Goal: Task Accomplishment & Management: Manage account settings

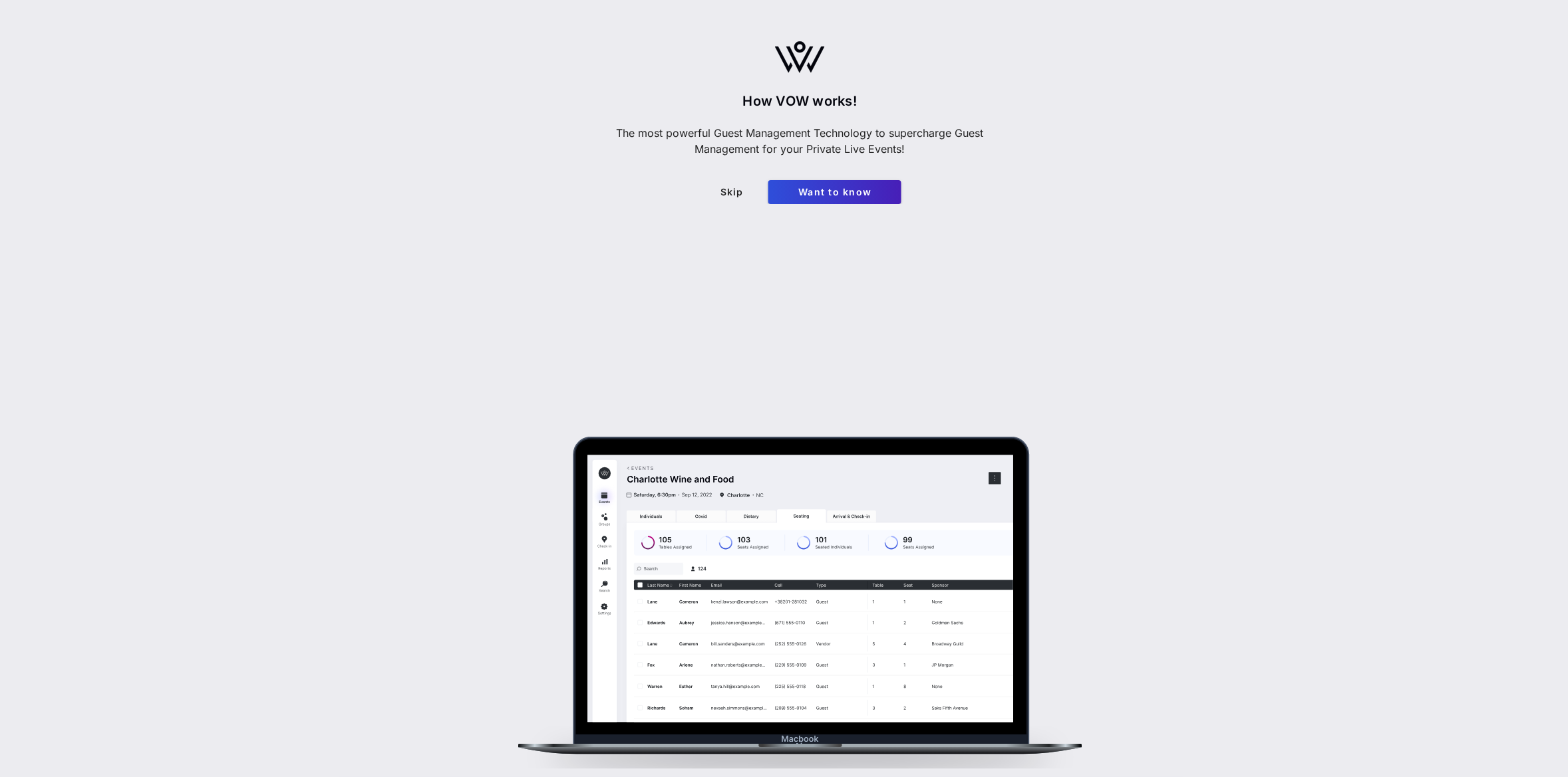
click at [18, 524] on main "How VOW works! The most powerful Guest Management Technology to supercharge Gue…" at bounding box center [784, 388] width 1568 height 777
click at [738, 188] on span "Skip" at bounding box center [732, 192] width 45 height 11
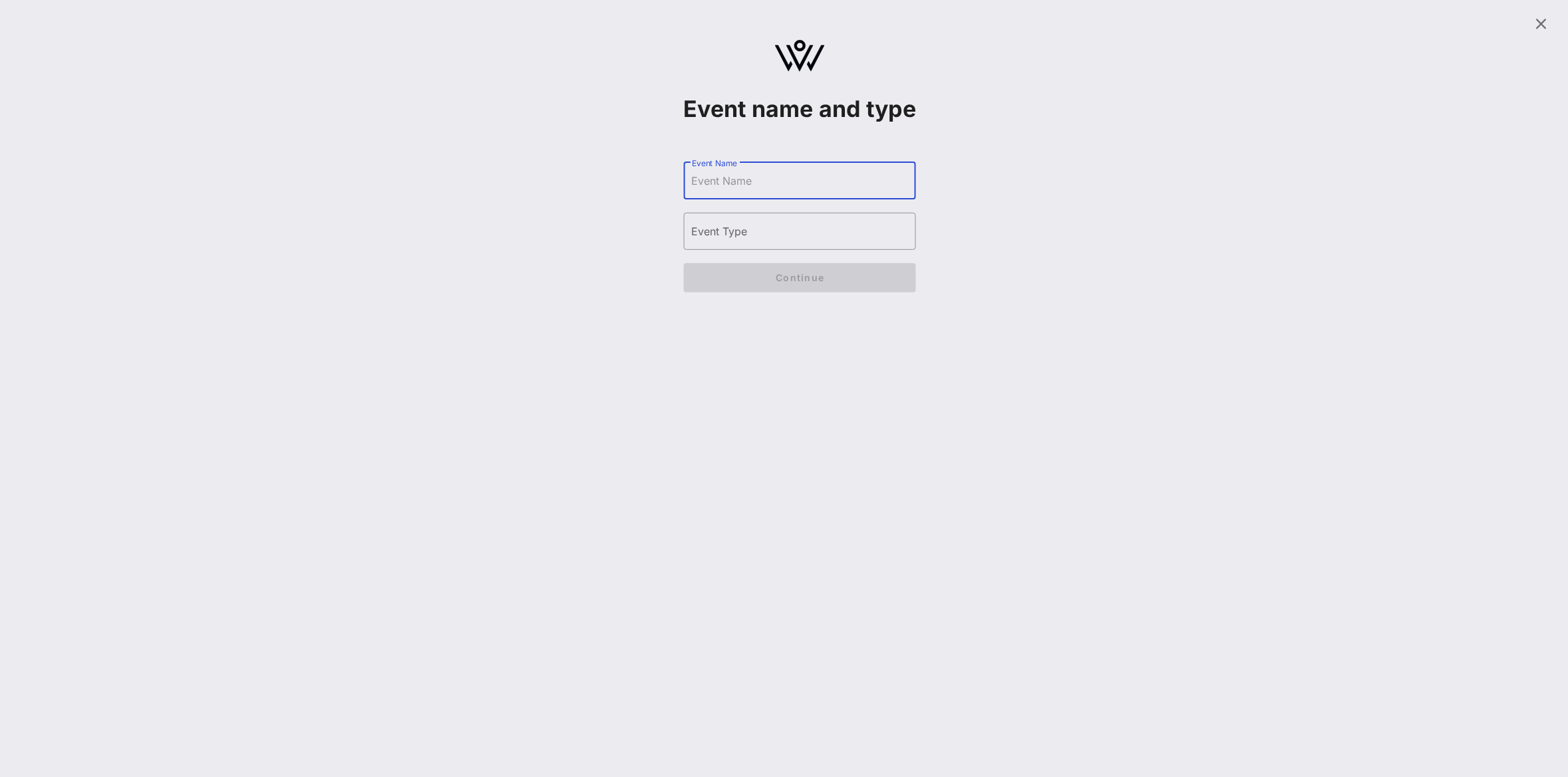
click at [841, 192] on input "Event Name" at bounding box center [800, 181] width 217 height 21
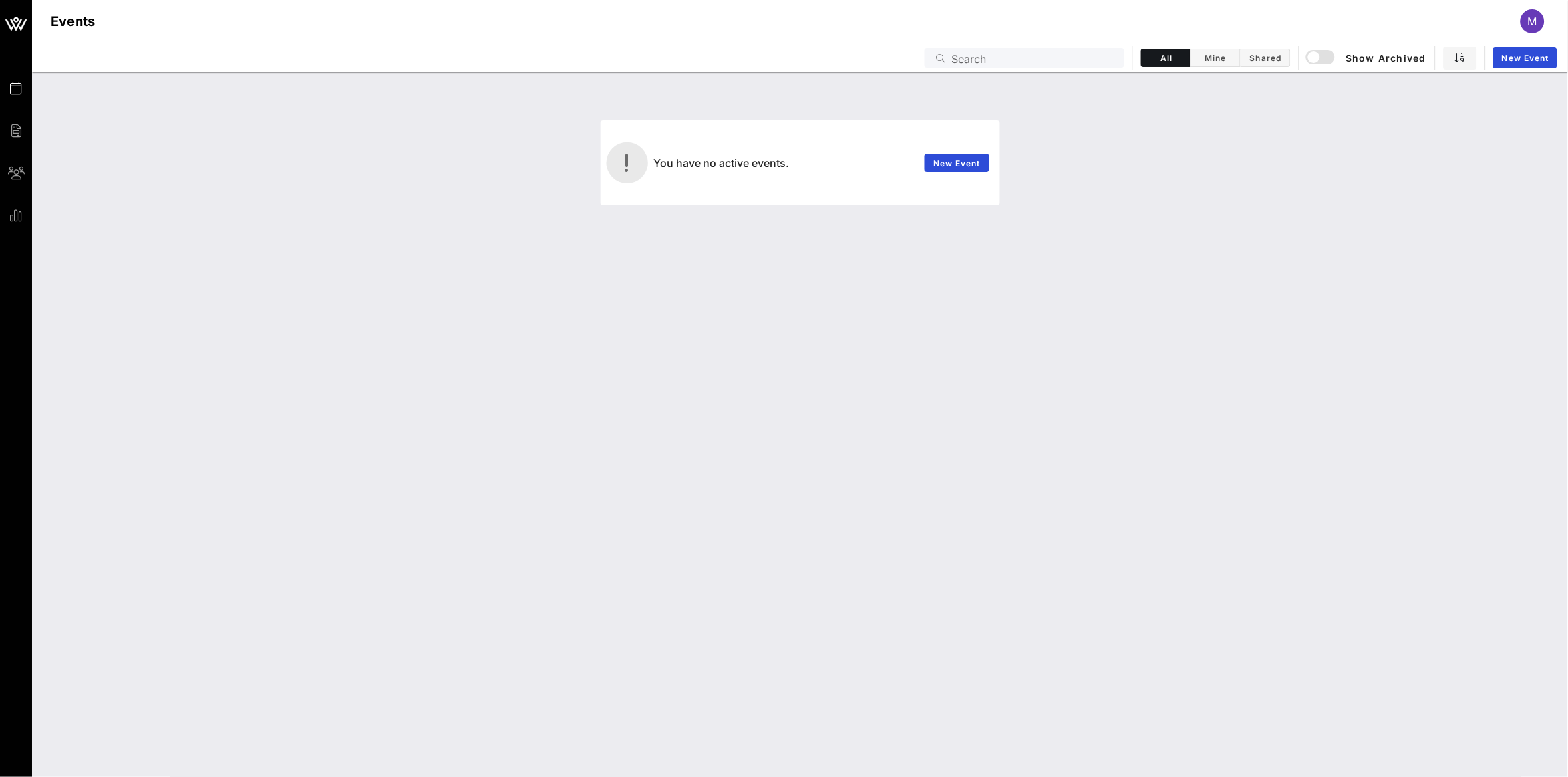
click at [1540, 17] on div "M" at bounding box center [1533, 21] width 24 height 24
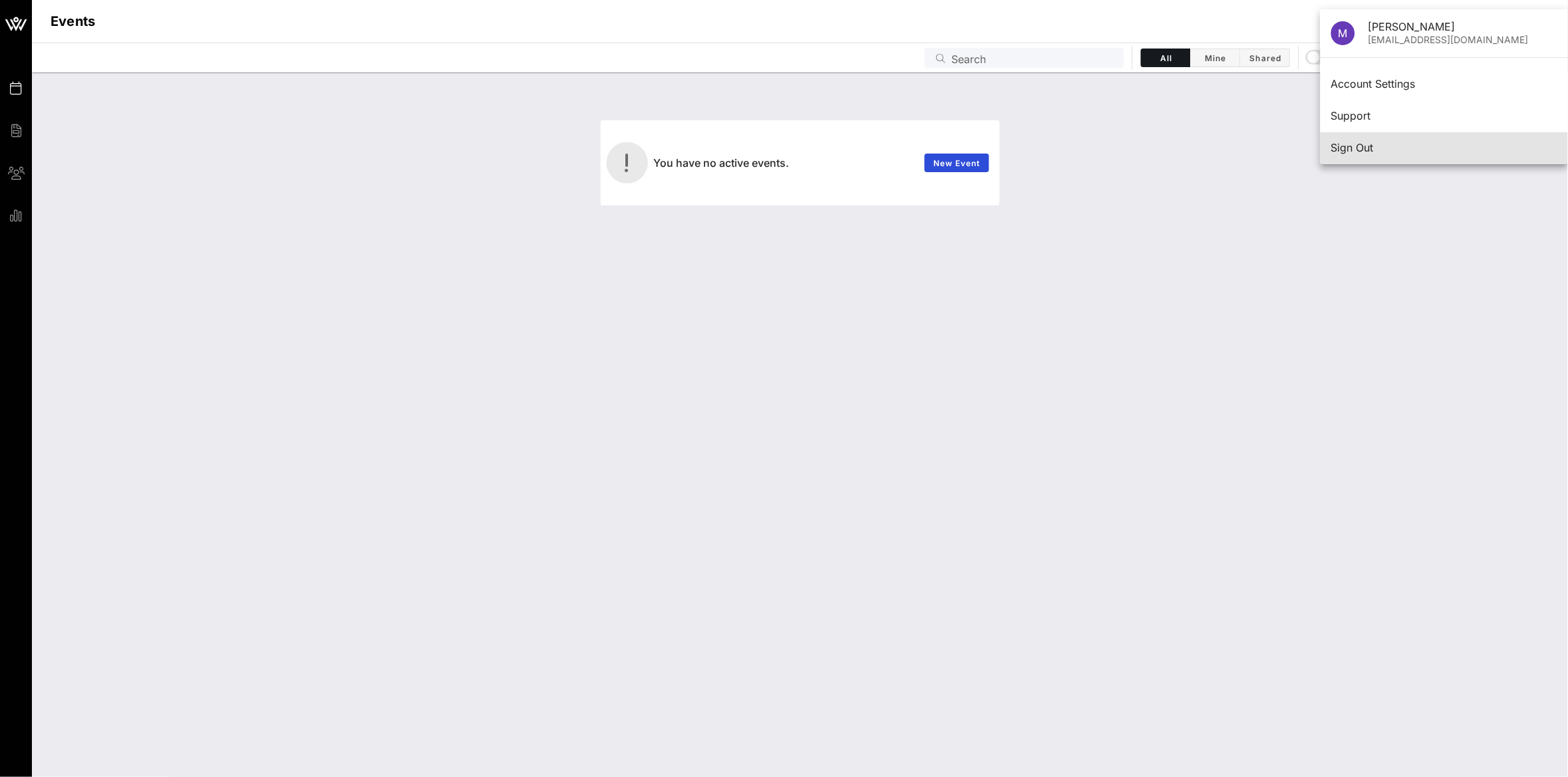
click at [1424, 146] on div "Sign Out" at bounding box center [1443, 148] width 226 height 13
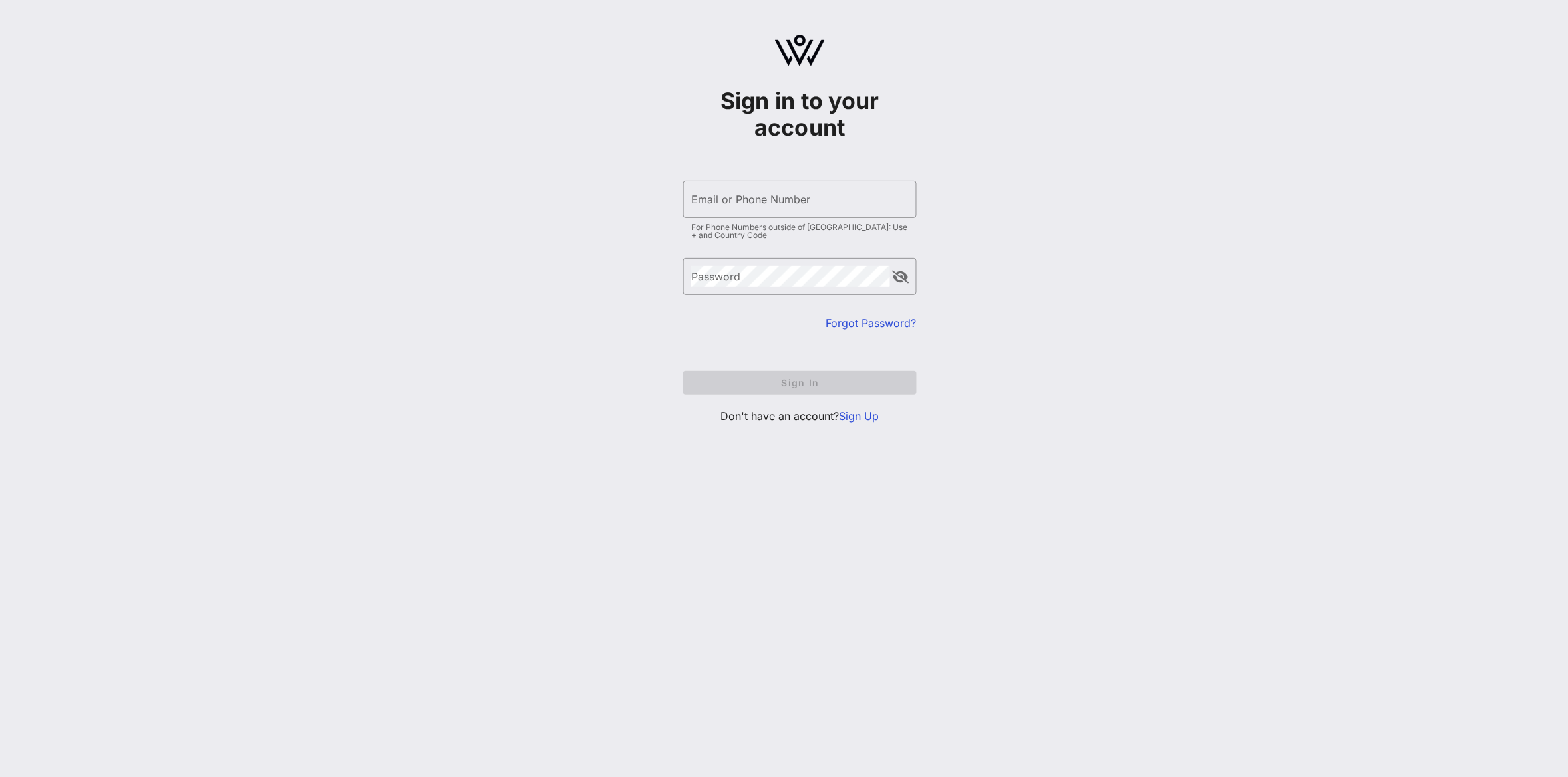
drag, startPoint x: 363, startPoint y: 178, endPoint x: 411, endPoint y: 181, distance: 48.1
click at [363, 178] on div "Sign in to your account ​ Email or Phone Number For Phone Numbers outside of [G…" at bounding box center [799, 234] width 1535 height 469
click at [850, 316] on link "Forgot Password?" at bounding box center [871, 323] width 91 height 13
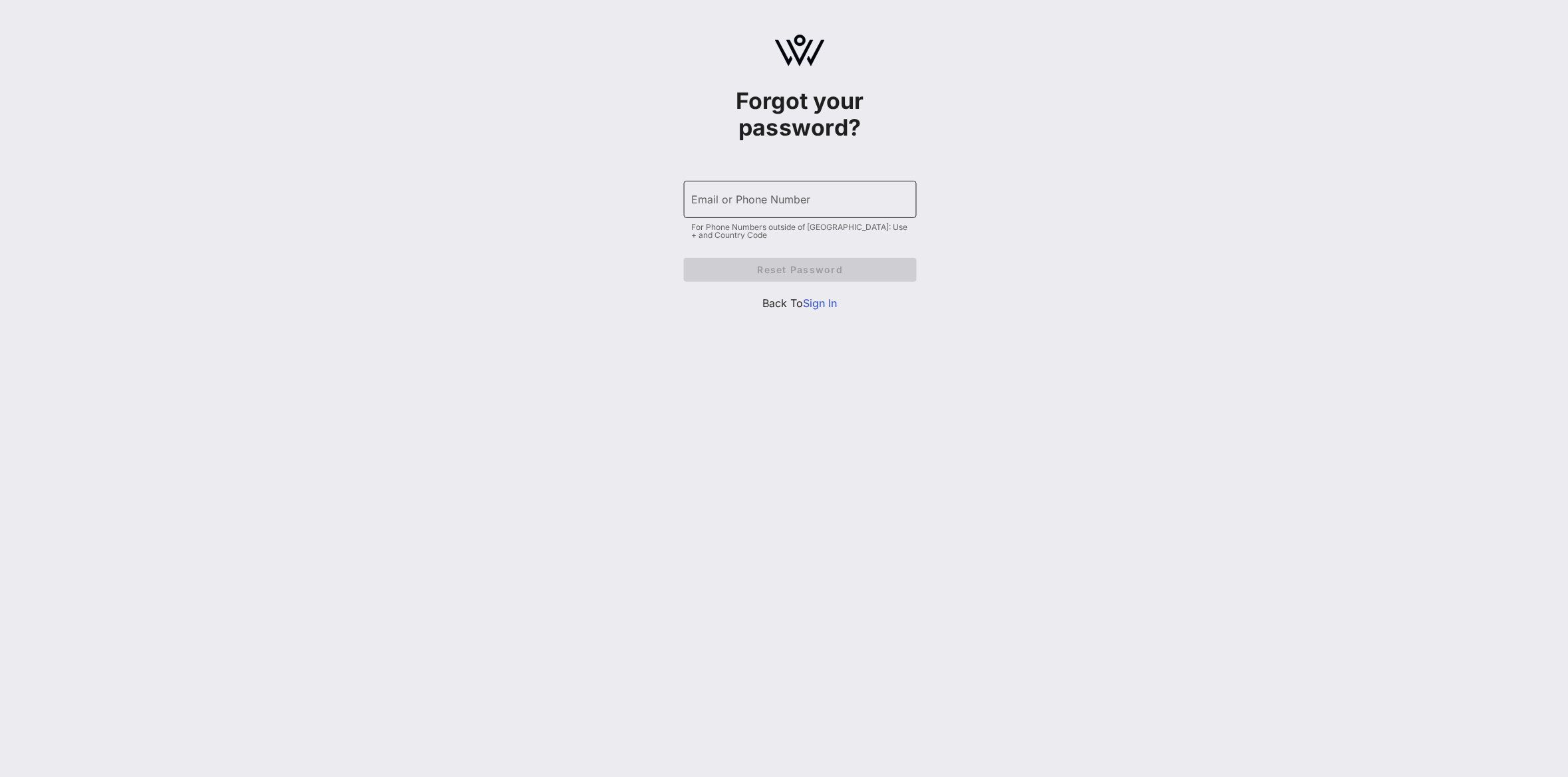
click at [733, 214] on div "Email or Phone Number" at bounding box center [800, 200] width 217 height 38
type input "[PHONE_NUMBER]"
click at [389, 67] on div "Forgot your password? ​ Email or Phone Number [PHONE_NUMBER] For Phone Numbers …" at bounding box center [799, 178] width 1535 height 357
click at [719, 262] on button "Reset Password" at bounding box center [800, 270] width 233 height 24
